Goal: Check status: Check status

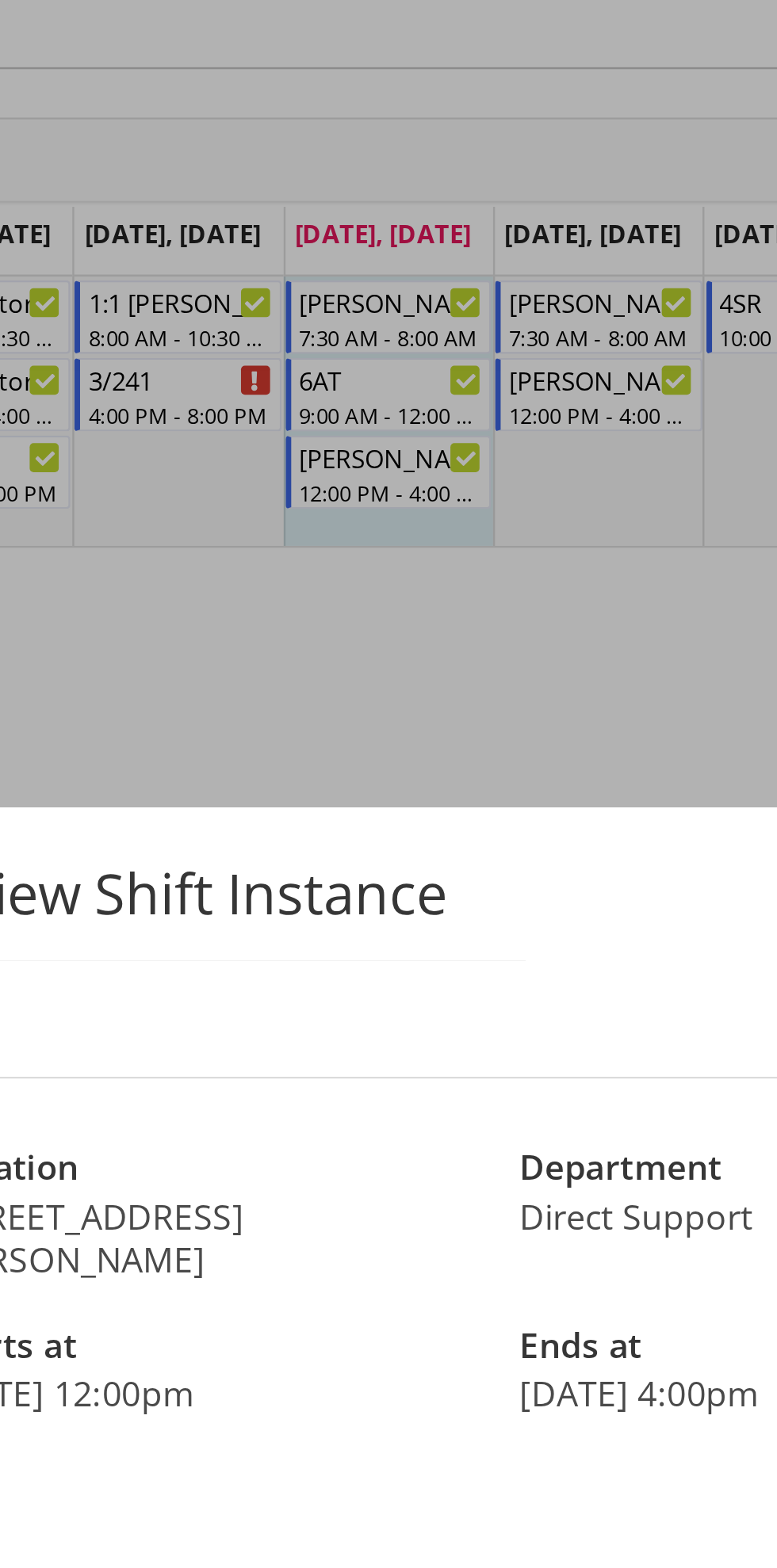
click at [444, 335] on div at bounding box center [388, 784] width 777 height 1568
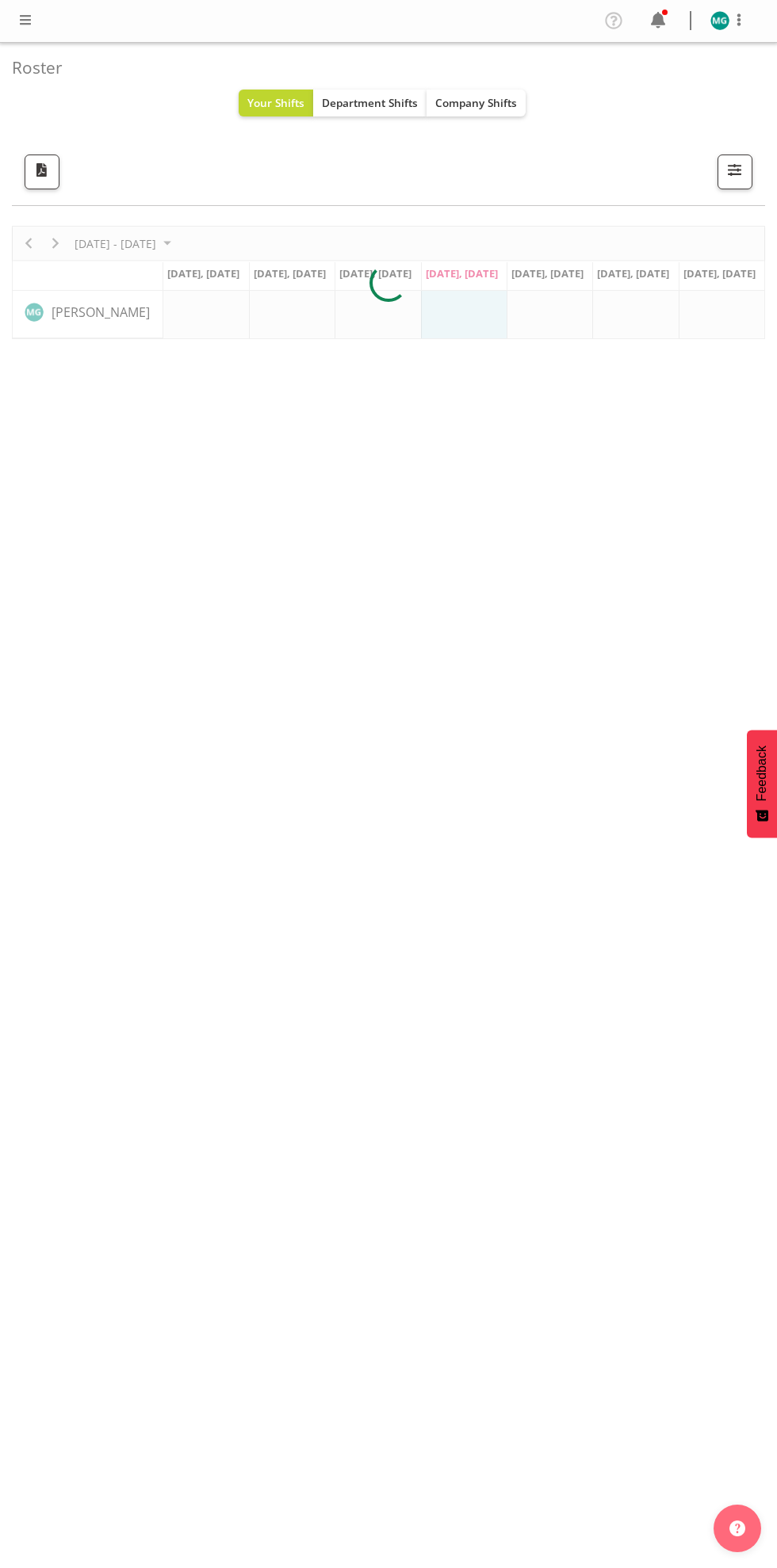
click at [275, 104] on span "Your Shifts" at bounding box center [275, 103] width 57 height 15
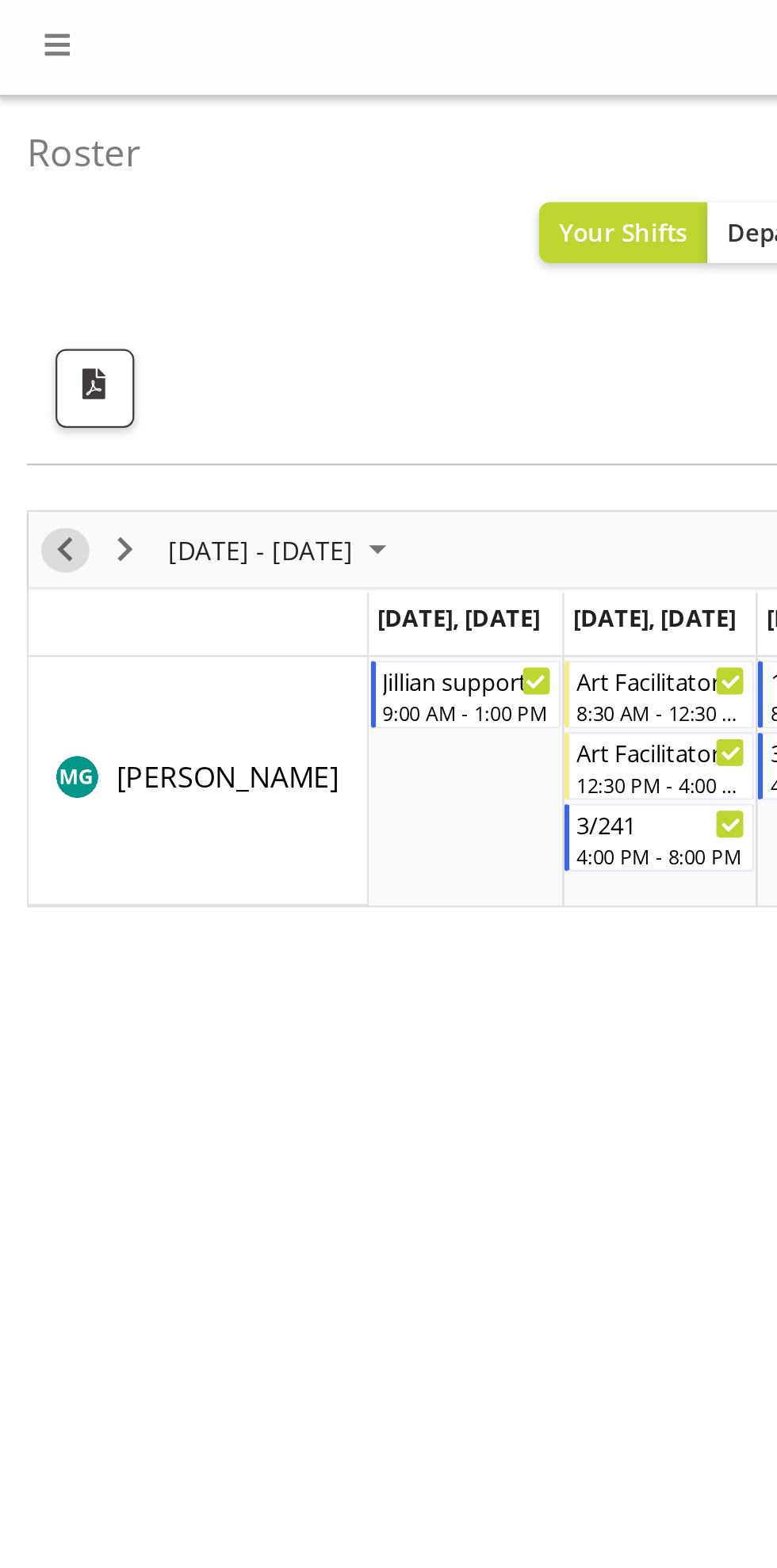
click at [21, 239] on span "Previous" at bounding box center [28, 243] width 19 height 20
